Goal: Task Accomplishment & Management: Use online tool/utility

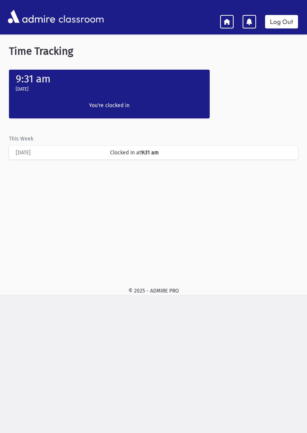
scroll to position [0, 0]
click at [280, 17] on link "Log Out" at bounding box center [281, 21] width 33 height 13
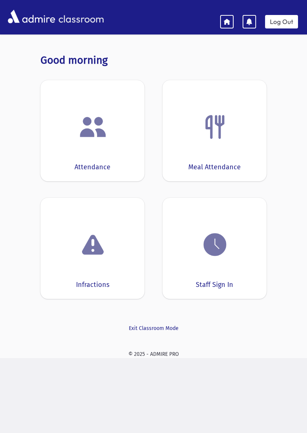
click at [95, 139] on img at bounding box center [93, 127] width 28 height 28
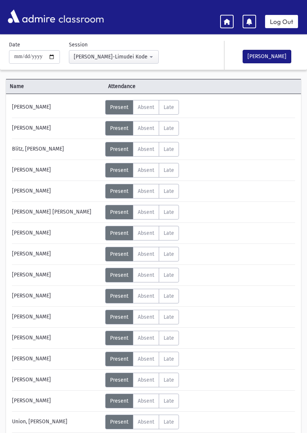
scroll to position [23, 0]
click at [149, 129] on span "Absent" at bounding box center [146, 128] width 16 height 6
click at [267, 60] on button "[PERSON_NAME]" at bounding box center [267, 56] width 49 height 13
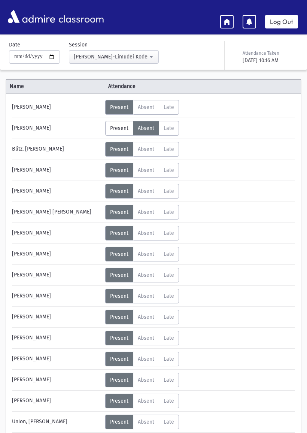
click at [265, 54] on div "Attendance Taken" at bounding box center [270, 53] width 54 height 7
click at [227, 19] on icon at bounding box center [227, 21] width 7 height 7
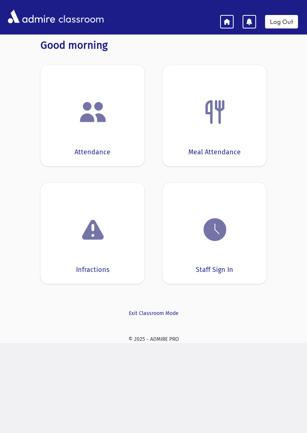
scroll to position [15, 0]
